Goal: Task Accomplishment & Management: Complete application form

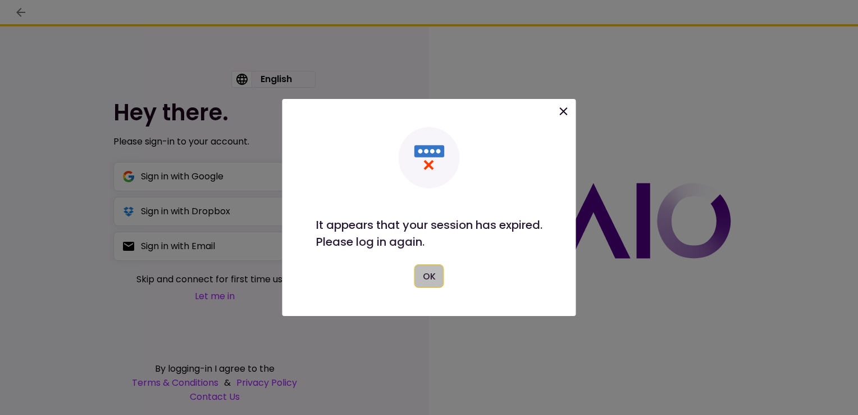
click at [437, 281] on button "OK" at bounding box center [430, 276] width 30 height 24
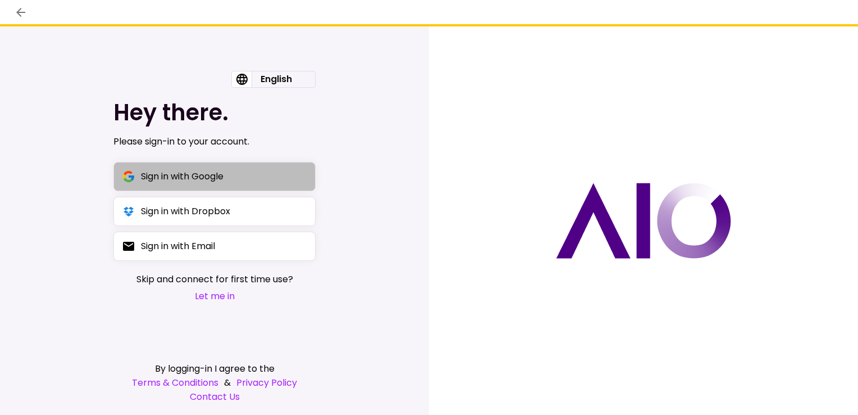
click at [251, 180] on button "Sign in with Google" at bounding box center [214, 176] width 202 height 29
click at [183, 172] on div "Sign in with Google" at bounding box center [182, 176] width 83 height 14
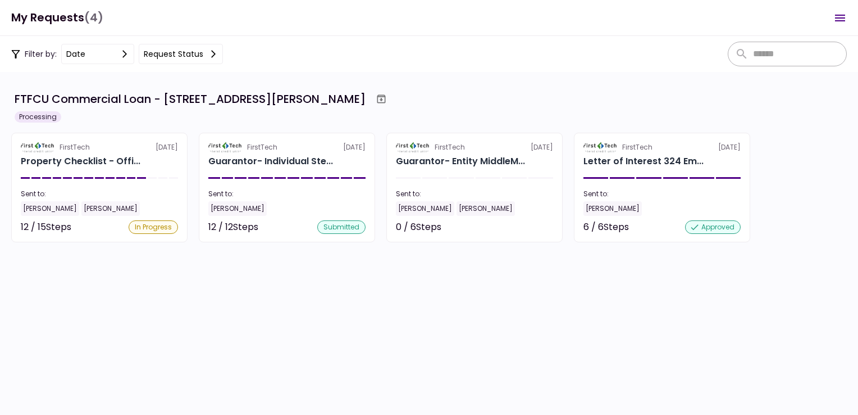
click at [858, 89] on section "FTFCU Commercial Loan - 324 Emerson Blvd High Ridge MO Processing FirstTech 9 O…" at bounding box center [429, 243] width 858 height 343
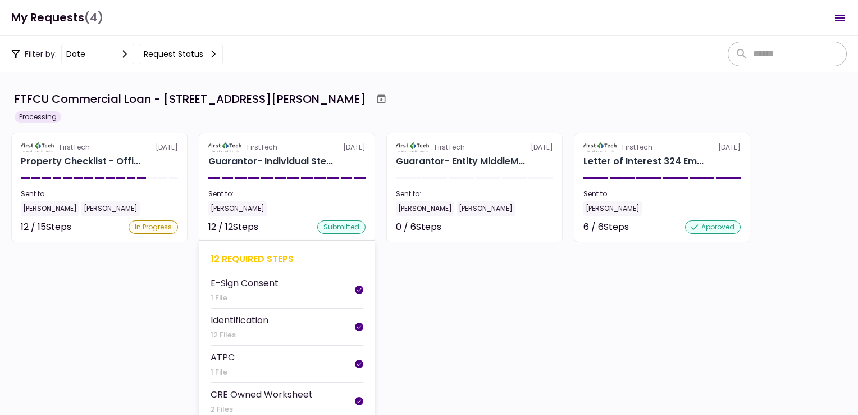
scroll to position [31, 0]
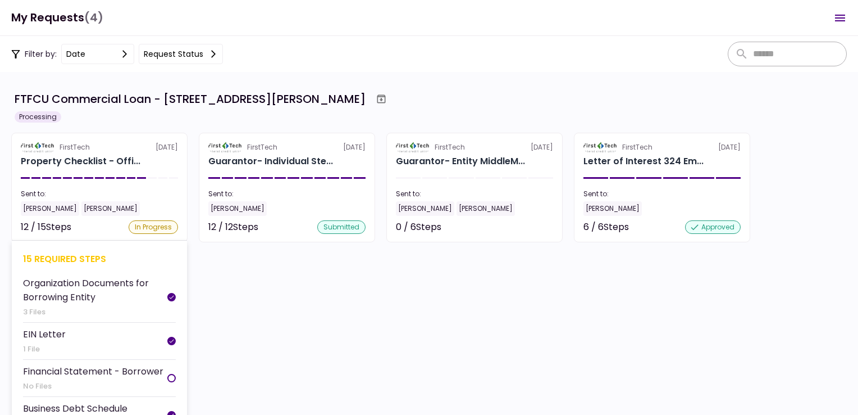
click at [133, 171] on section "FirstTech 9 Oct Property Checklist - Offi... Sent to: Stephen Mallik Shoba Mall…" at bounding box center [99, 188] width 176 height 110
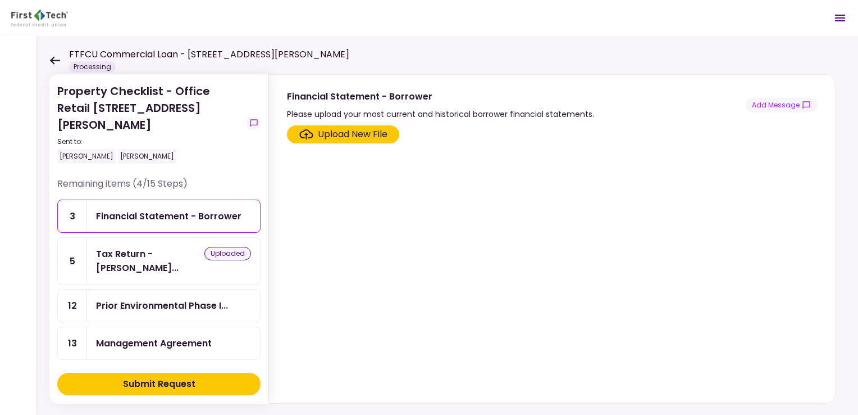
click at [246, 200] on div "Financial Statement - Borrower" at bounding box center [173, 216] width 173 height 32
click at [357, 128] on div "Upload New File" at bounding box center [353, 134] width 70 height 13
click at [0, 0] on input "Upload New File" at bounding box center [0, 0] width 0 height 0
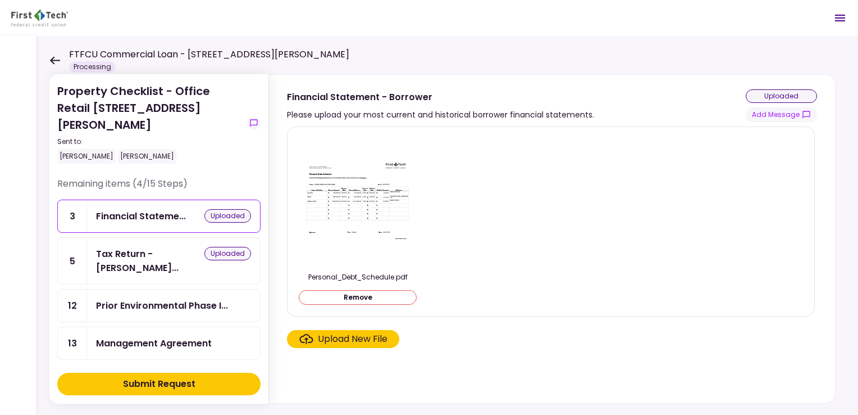
click at [351, 335] on div "Upload New File" at bounding box center [353, 338] width 70 height 13
click at [0, 0] on input "Upload New File" at bounding box center [0, 0] width 0 height 0
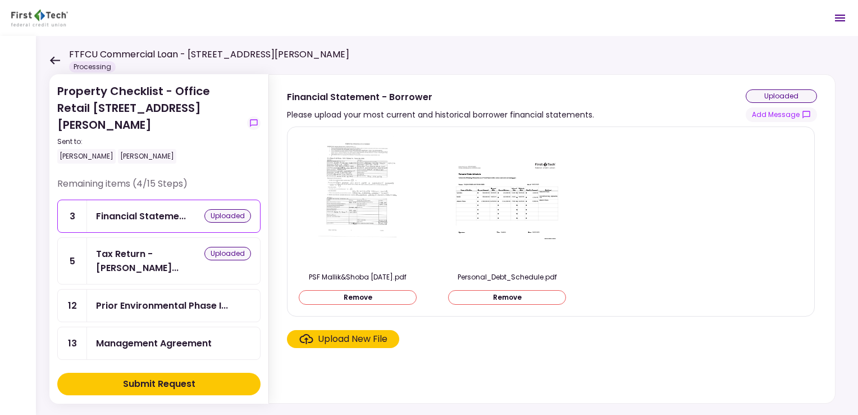
click at [216, 390] on button "Submit Request" at bounding box center [158, 383] width 203 height 22
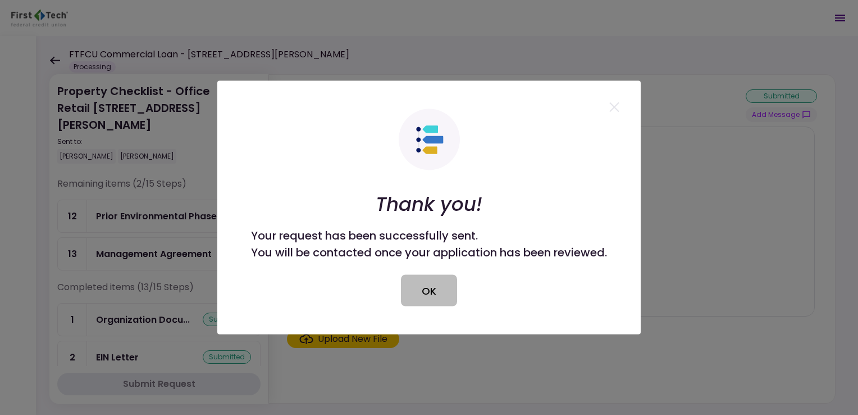
click at [430, 297] on button "OK" at bounding box center [429, 290] width 56 height 31
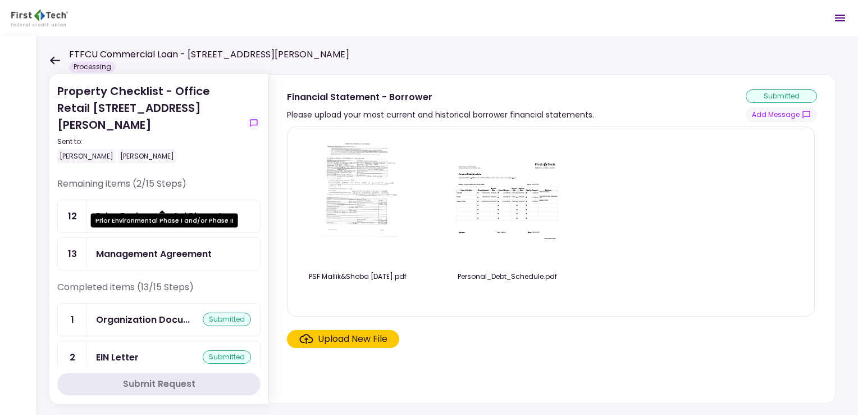
click at [215, 209] on div "Prior Environmental Phase I..." at bounding box center [162, 216] width 132 height 14
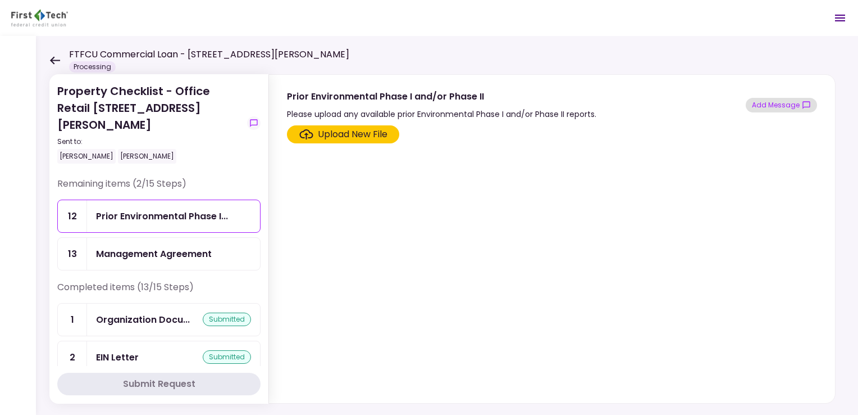
click at [780, 104] on button "Add Message" at bounding box center [781, 105] width 71 height 15
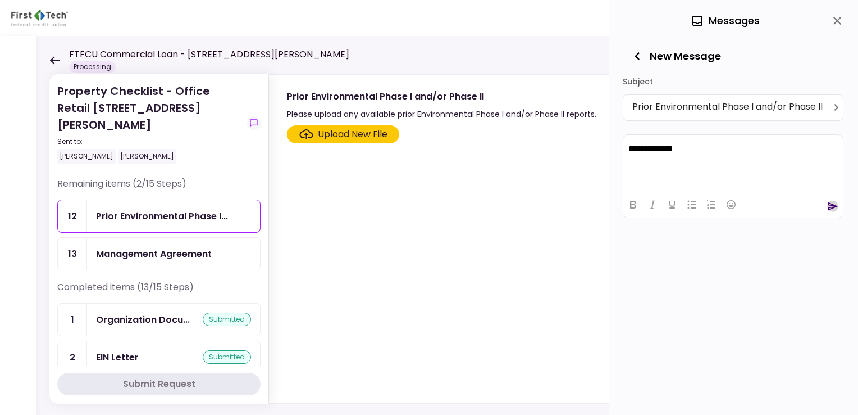
click at [834, 204] on icon "send" at bounding box center [834, 206] width 10 height 8
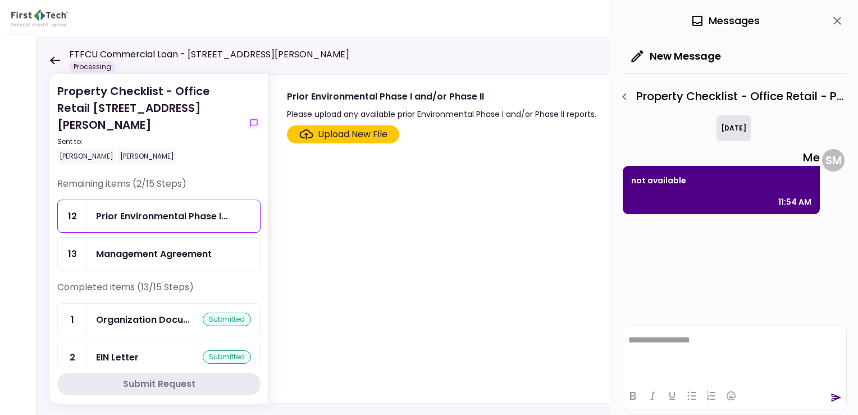
click at [186, 247] on div "Management Agreement" at bounding box center [154, 254] width 116 height 14
